Goal: Information Seeking & Learning: Learn about a topic

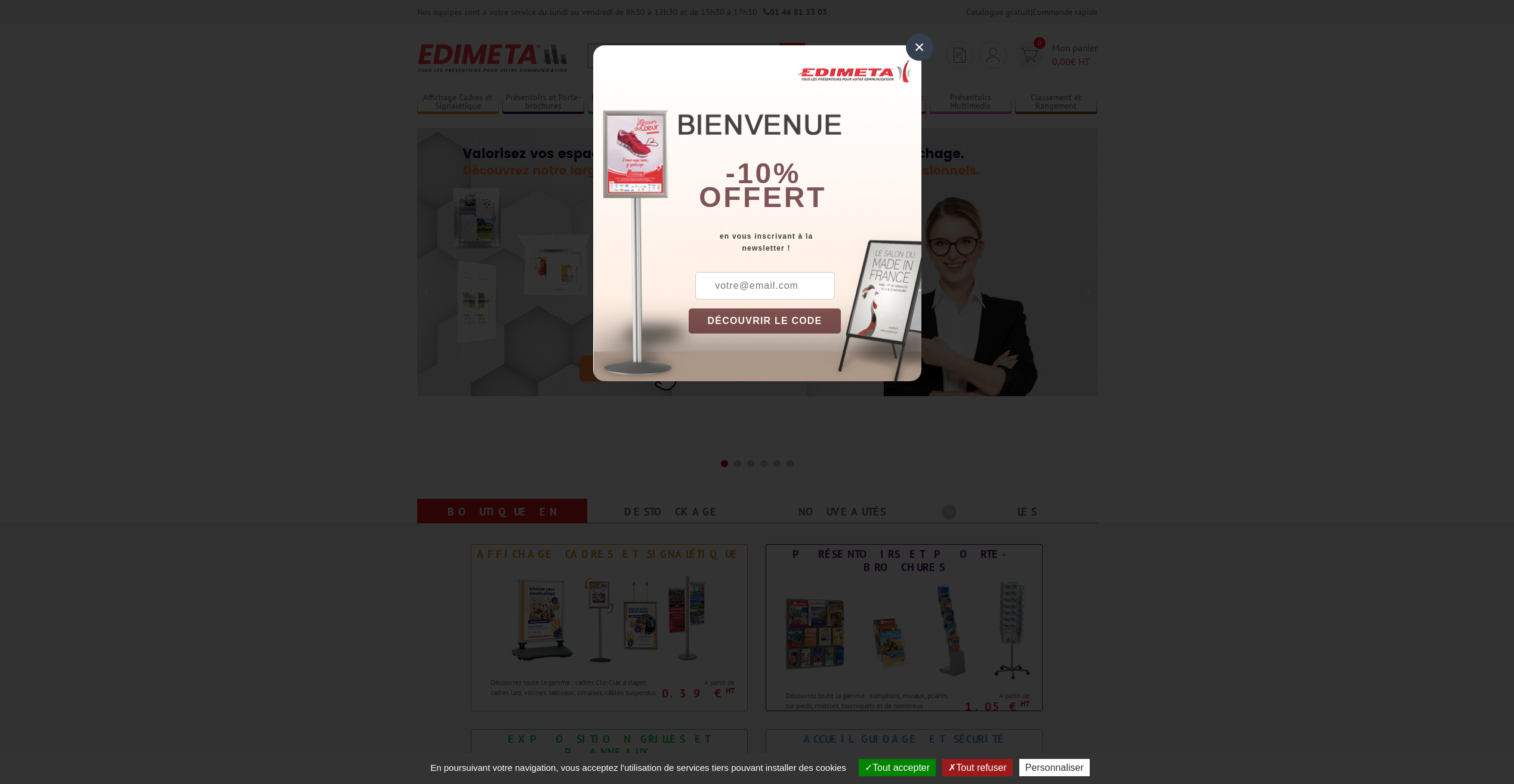
click at [922, 45] on div "×" at bounding box center [920, 47] width 28 height 28
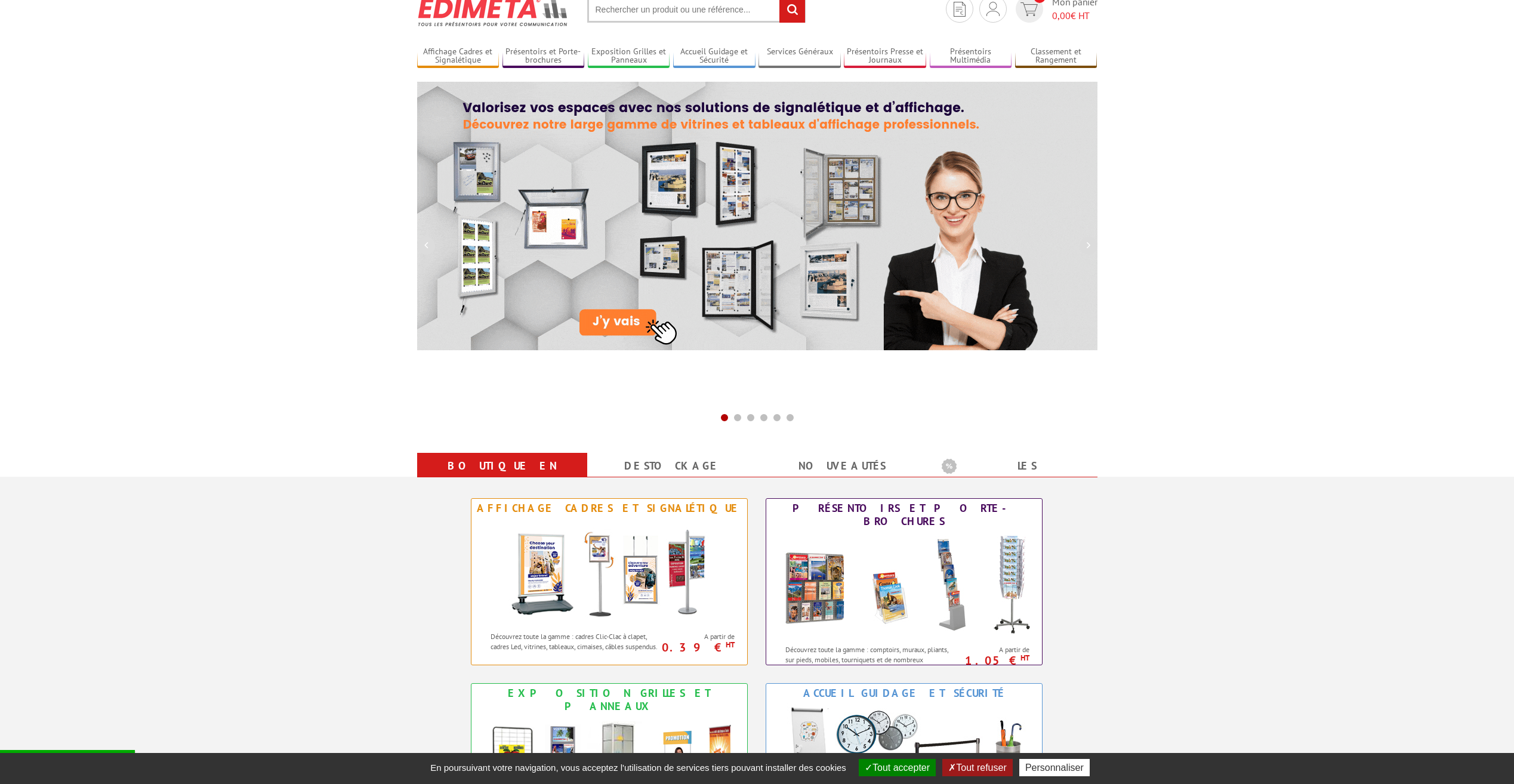
scroll to position [239, 0]
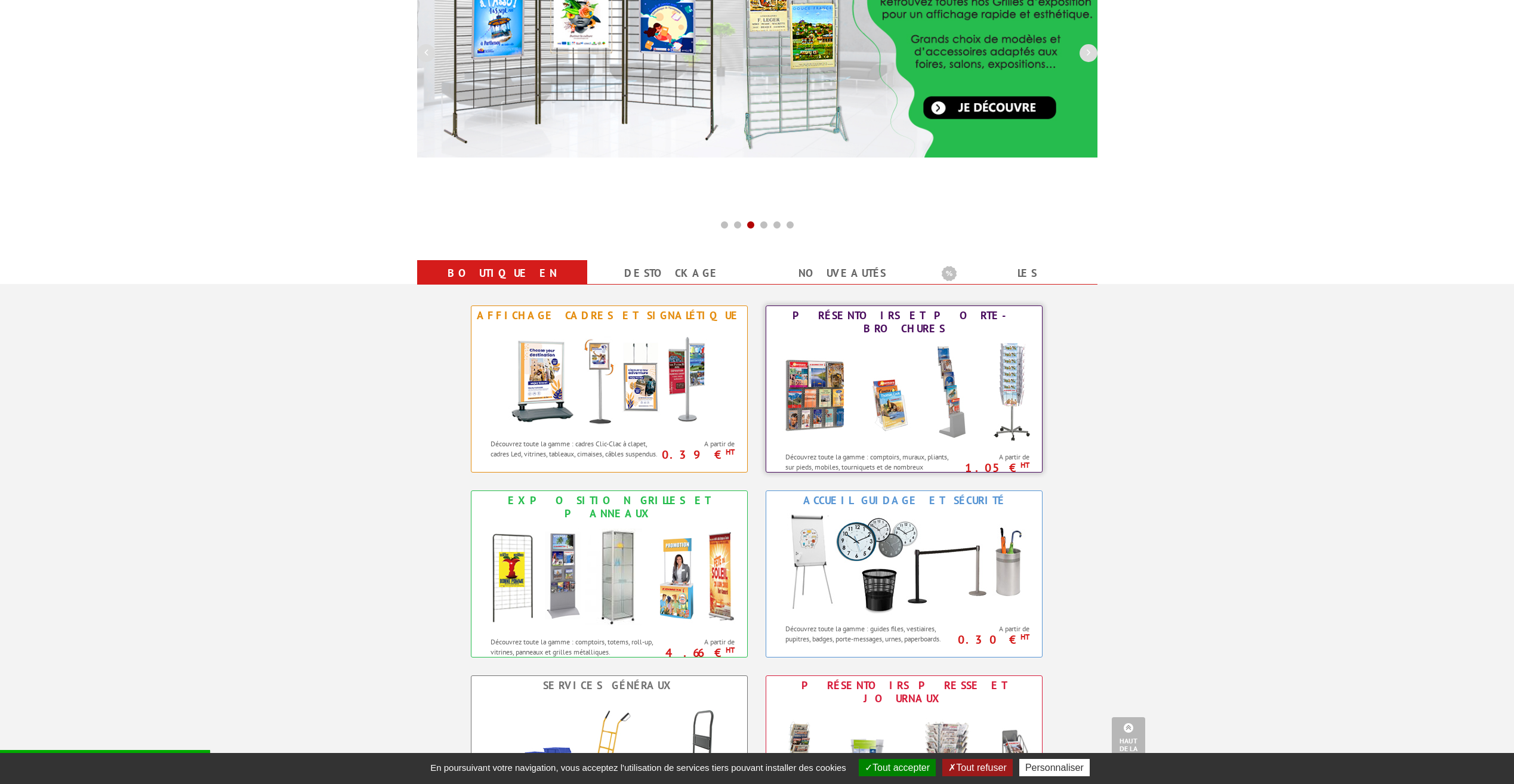
click at [1017, 372] on img at bounding box center [905, 392] width 263 height 108
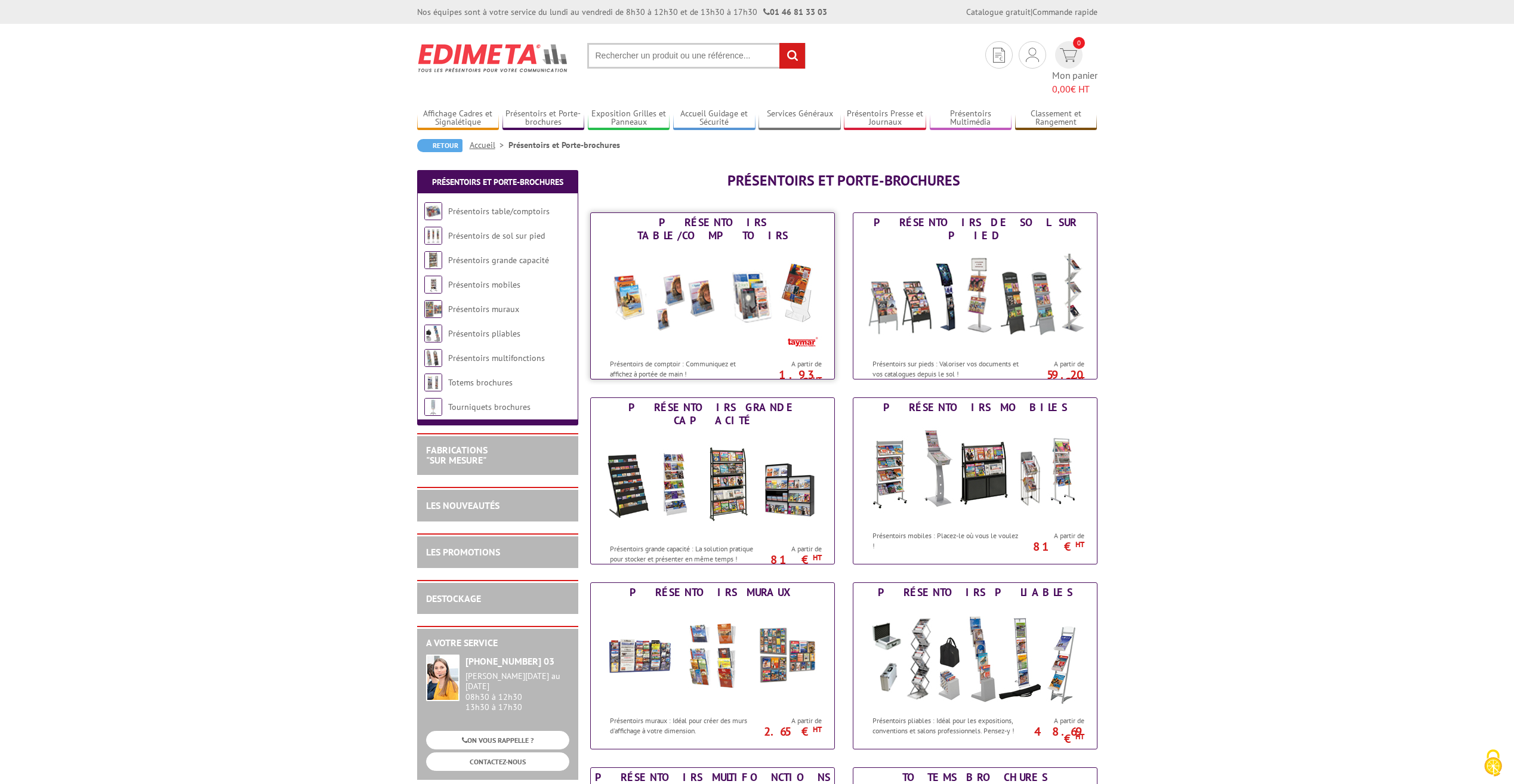
click at [699, 216] on div "Présentoirs table/comptoirs" at bounding box center [712, 229] width 238 height 26
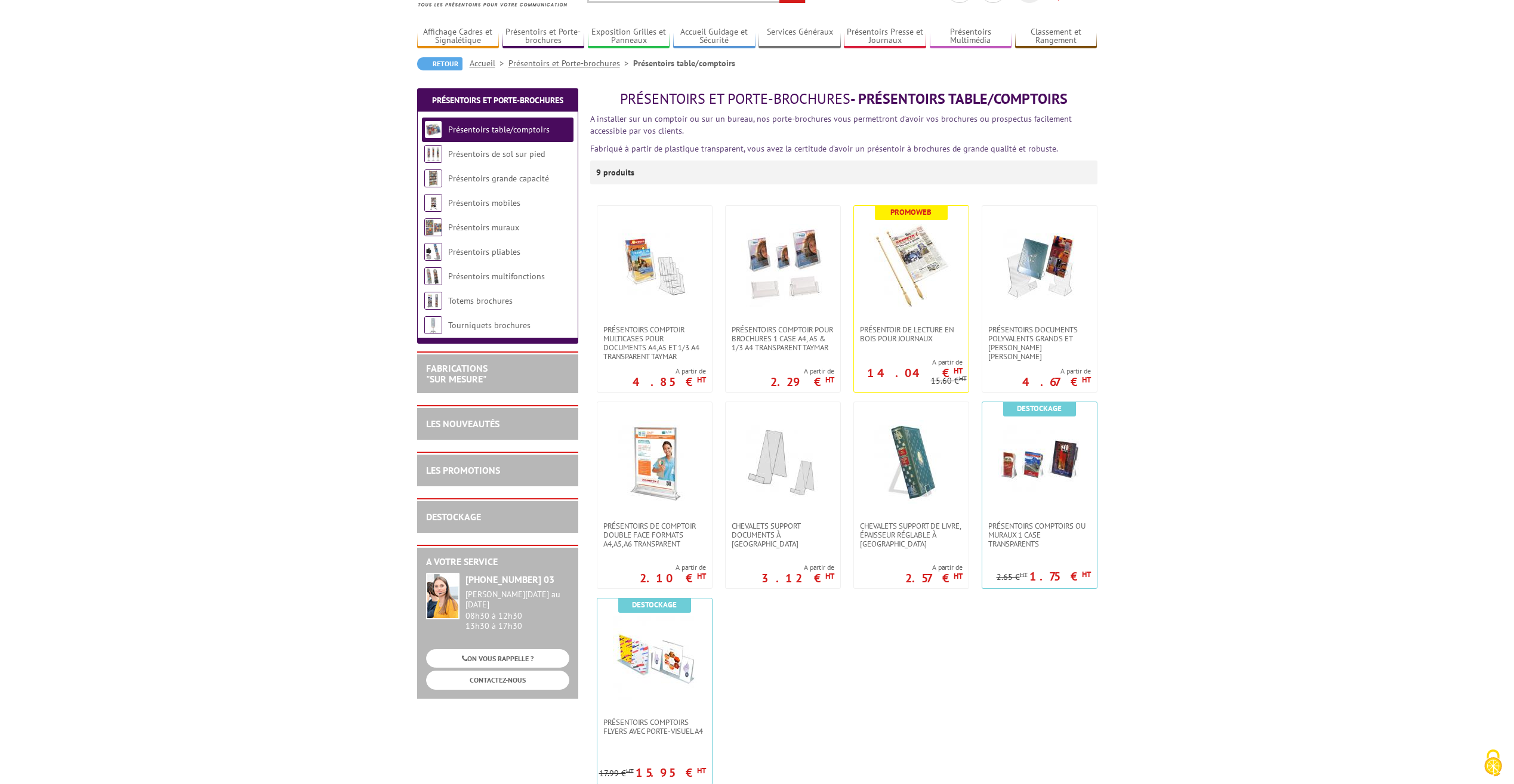
scroll to position [60, 0]
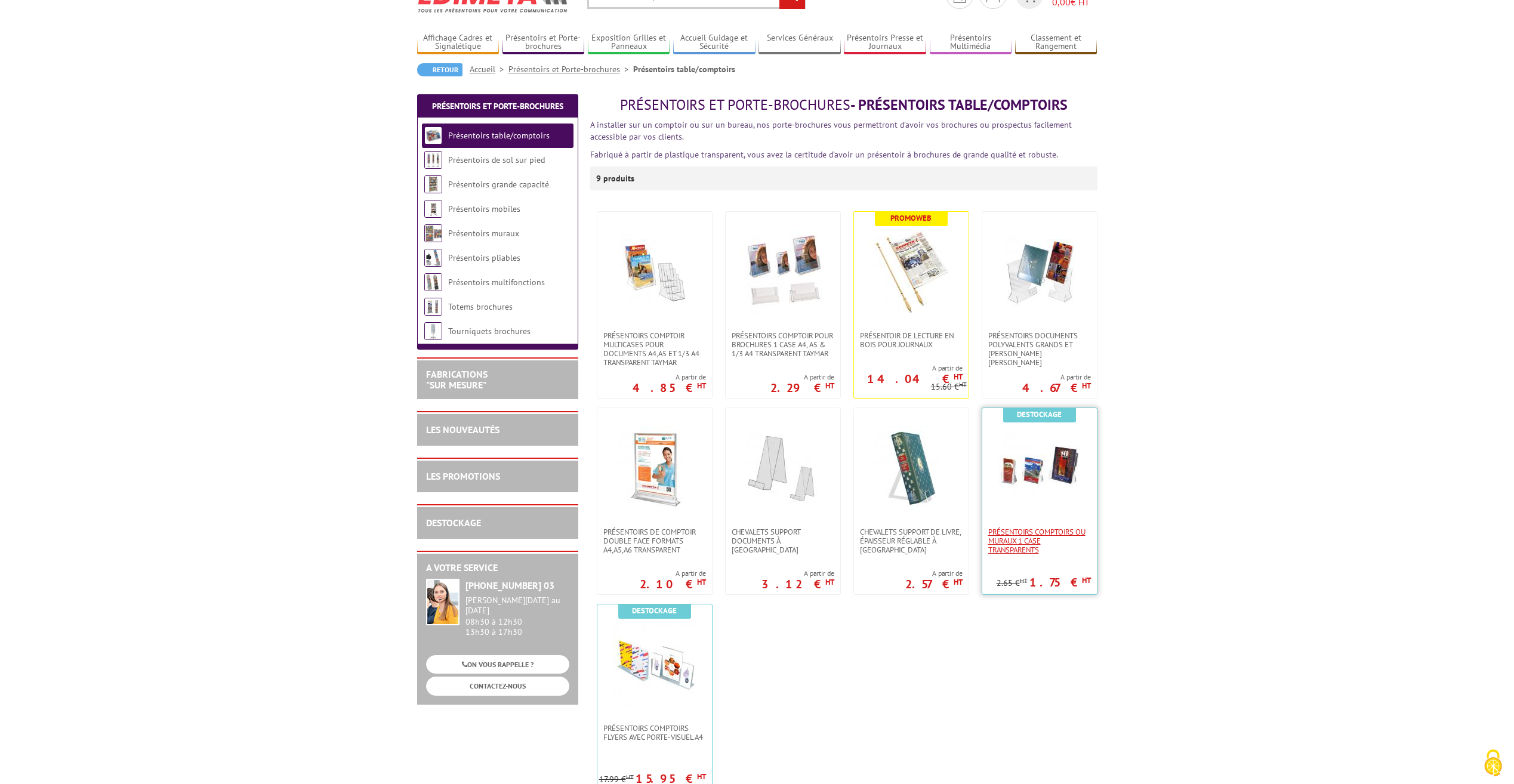
click at [1024, 542] on span "Présentoirs comptoirs ou muraux 1 case Transparents" at bounding box center [1040, 541] width 103 height 27
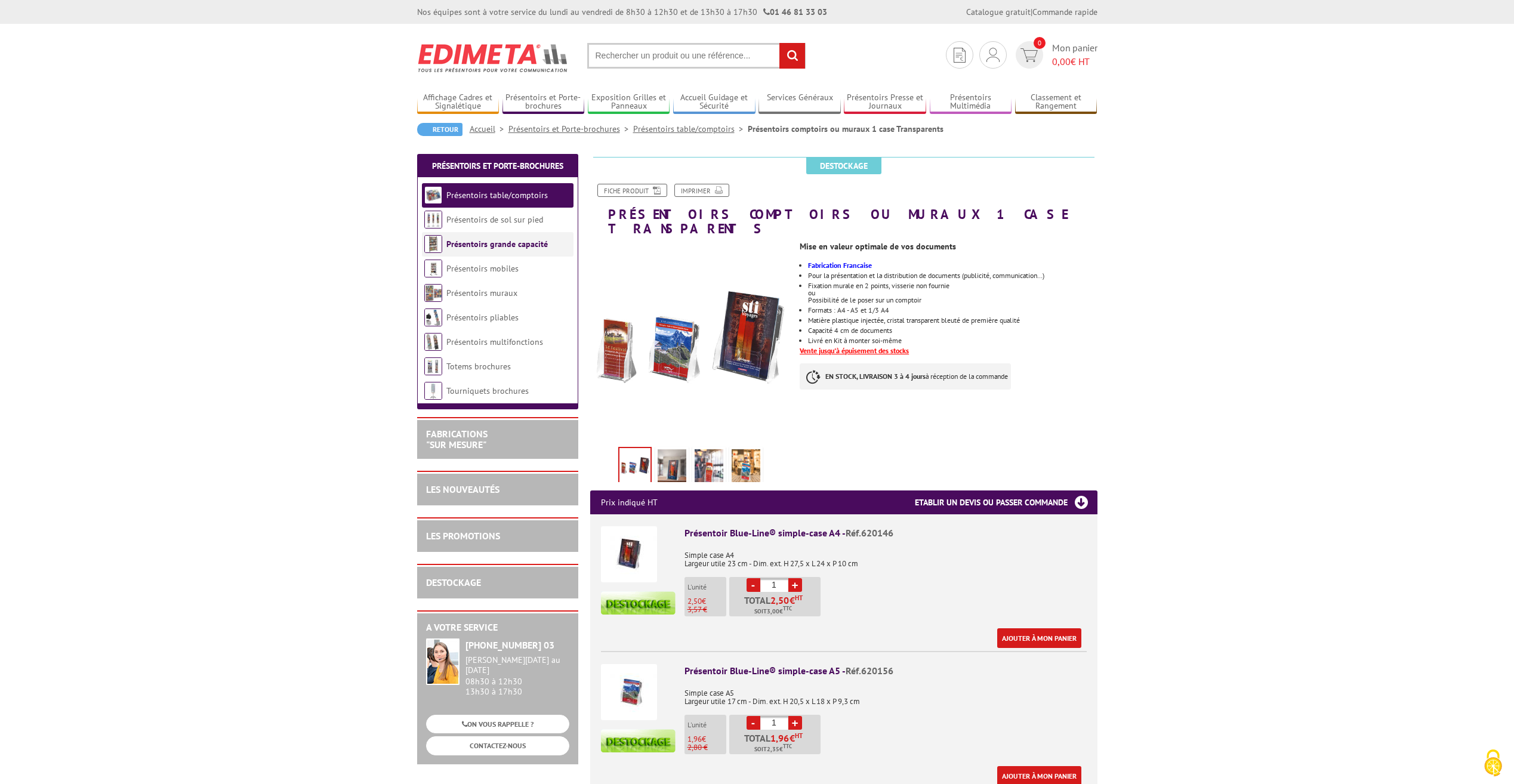
click at [481, 240] on link "Présentoirs grande capacité" at bounding box center [497, 244] width 102 height 11
click at [493, 265] on link "Présentoirs mobiles" at bounding box center [482, 269] width 72 height 11
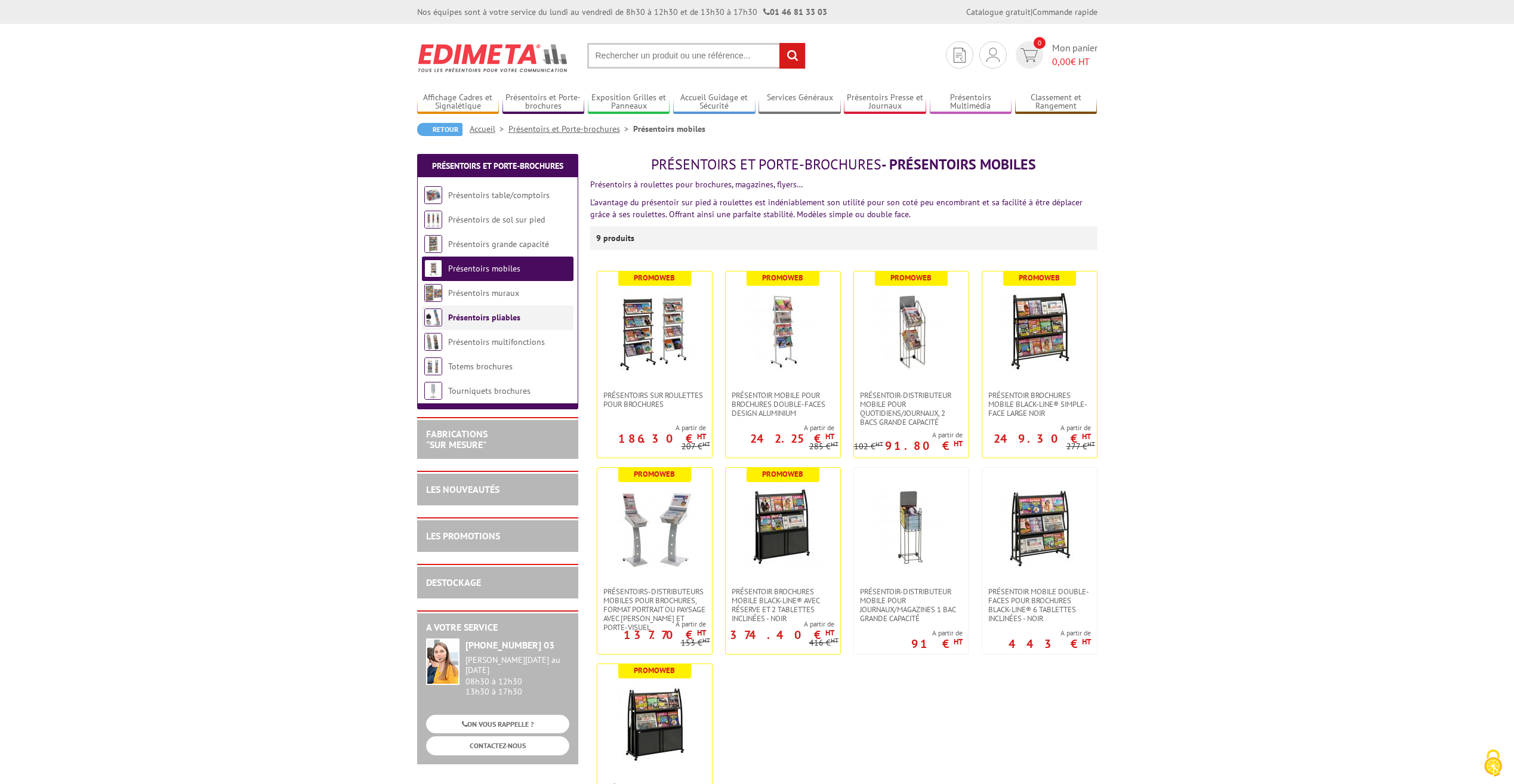
click at [491, 320] on link "Présentoirs pliables" at bounding box center [484, 318] width 72 height 11
